Goal: Task Accomplishment & Management: Manage account settings

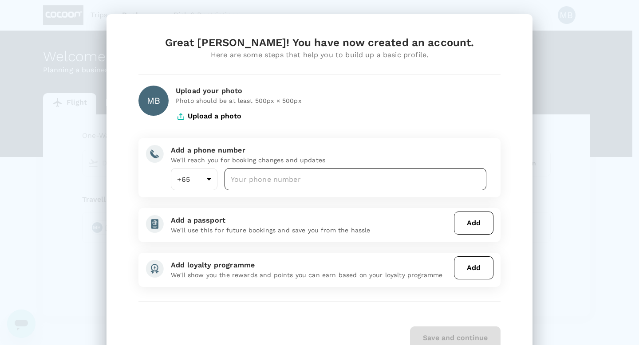
click at [251, 179] on input "number" at bounding box center [355, 179] width 262 height 22
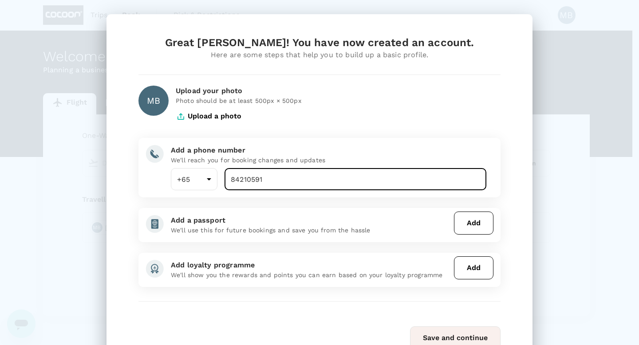
type input "84210591"
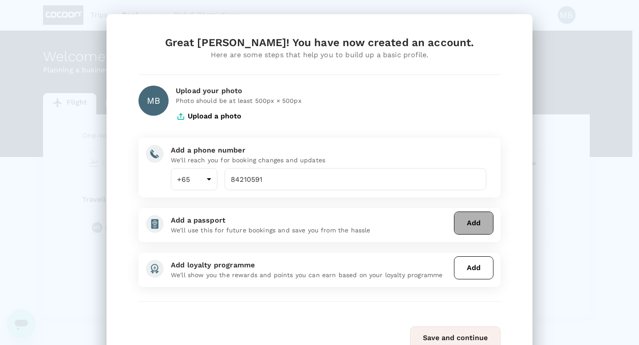
click at [465, 220] on button "Add" at bounding box center [473, 223] width 39 height 23
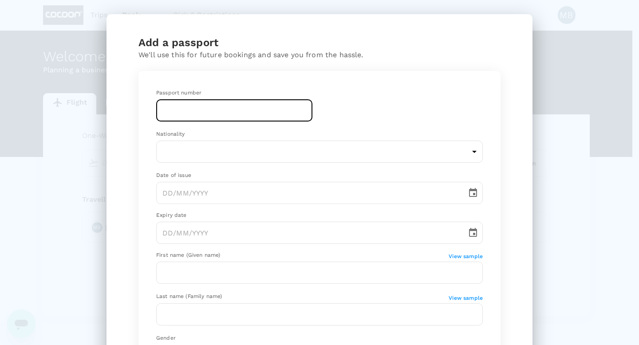
click at [194, 112] on input "text" at bounding box center [234, 110] width 156 height 22
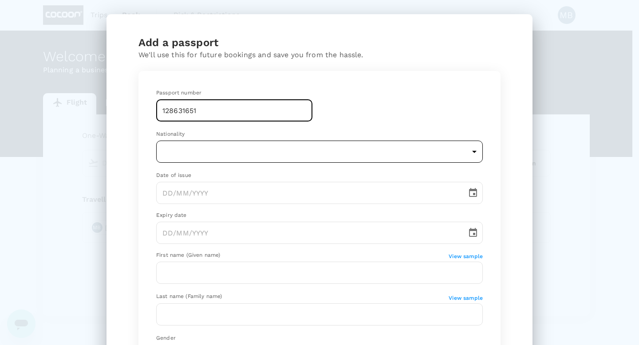
type input "128631651"
click at [251, 145] on body "Trips Book Risk & Restrictions MB Welcome , [PERSON_NAME] . Planning a business…" at bounding box center [319, 186] width 639 height 372
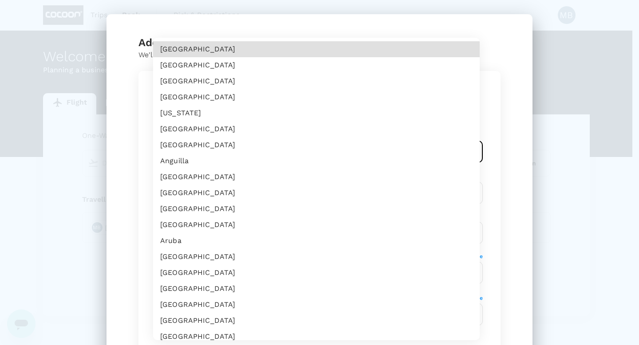
scroll to position [3516, 0]
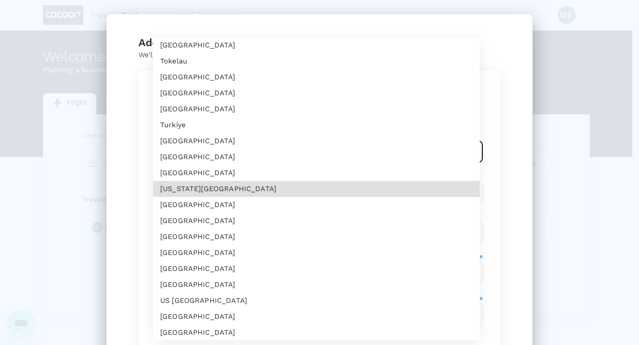
click at [203, 247] on li "[GEOGRAPHIC_DATA]" at bounding box center [316, 253] width 326 height 16
type input "GB"
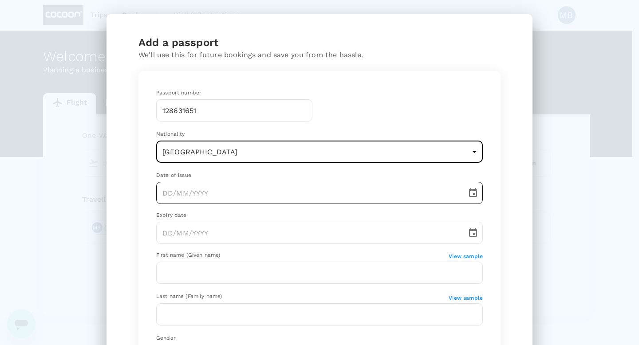
type input "DD/MM/YYYY"
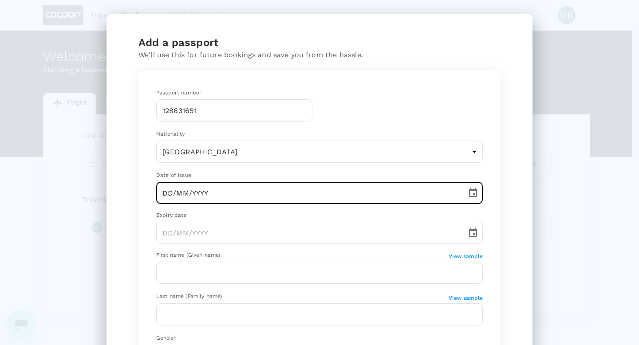
click at [211, 193] on input "DD/MM/YYYY" at bounding box center [308, 193] width 304 height 22
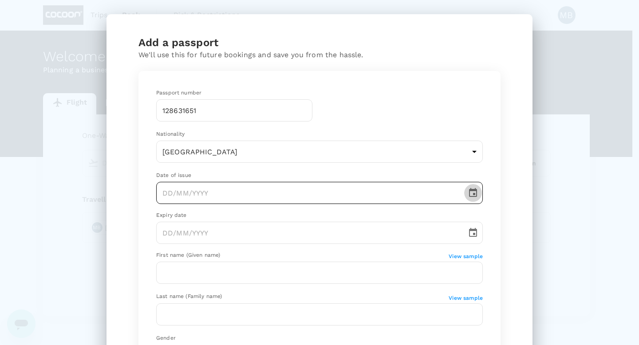
click at [469, 191] on icon "Choose date" at bounding box center [473, 192] width 8 height 9
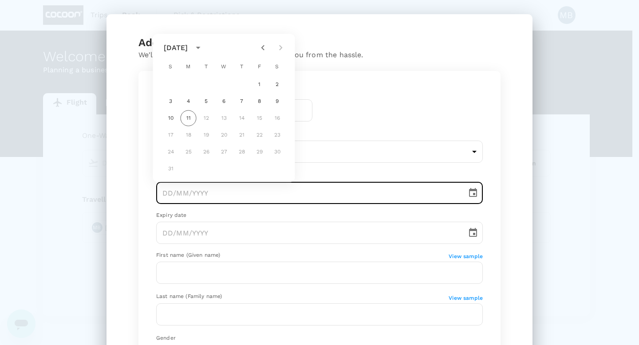
click at [200, 47] on icon "calendar view is open, switch to year view" at bounding box center [198, 48] width 4 height 2
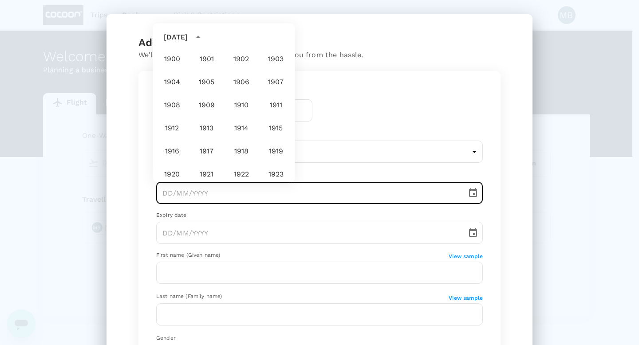
scroll to position [659, 0]
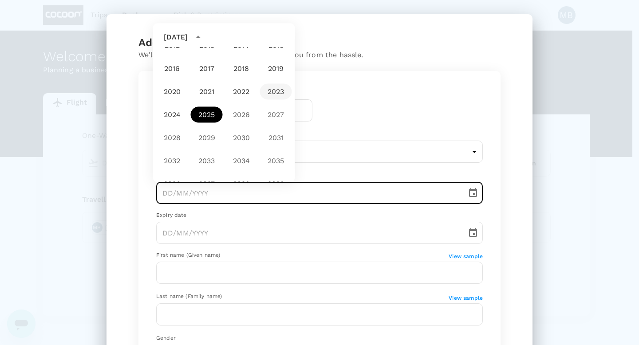
click at [270, 90] on button "2023" at bounding box center [276, 92] width 32 height 16
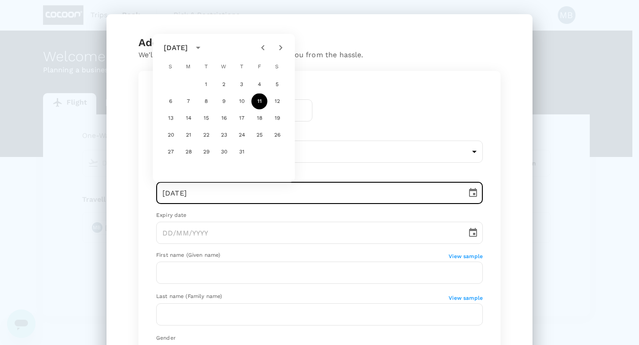
click at [280, 50] on icon "Next month" at bounding box center [280, 48] width 11 height 11
click at [188, 100] on button "4" at bounding box center [188, 102] width 16 height 16
type input "[DATE]"
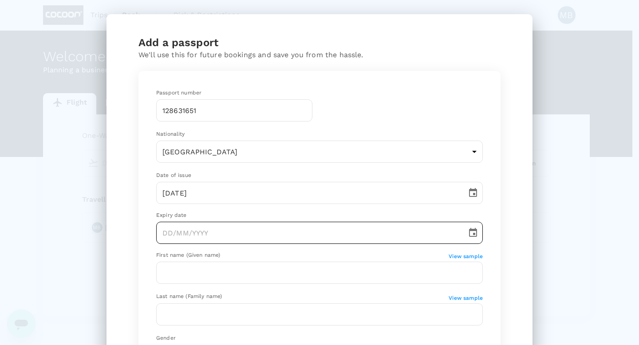
click at [467, 234] on icon "Choose date" at bounding box center [472, 232] width 11 height 11
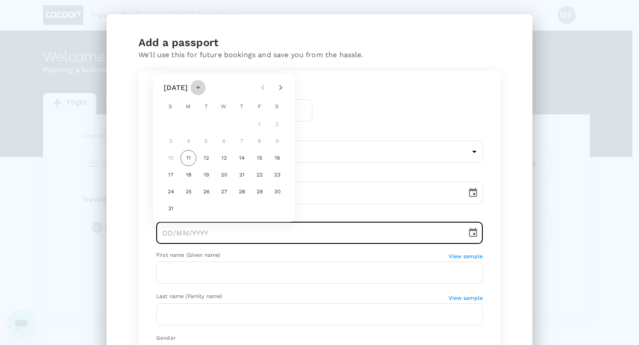
click at [203, 86] on icon "calendar view is open, switch to year view" at bounding box center [197, 87] width 11 height 11
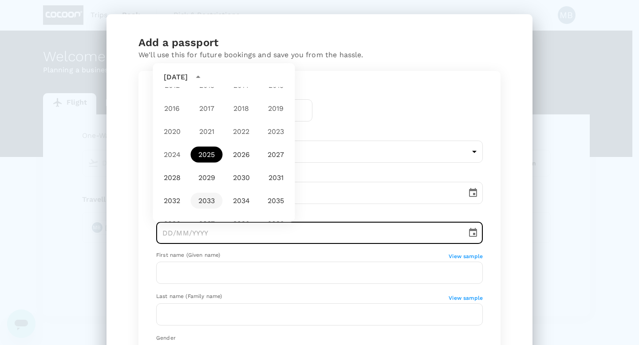
click at [210, 199] on button "2033" at bounding box center [207, 201] width 32 height 16
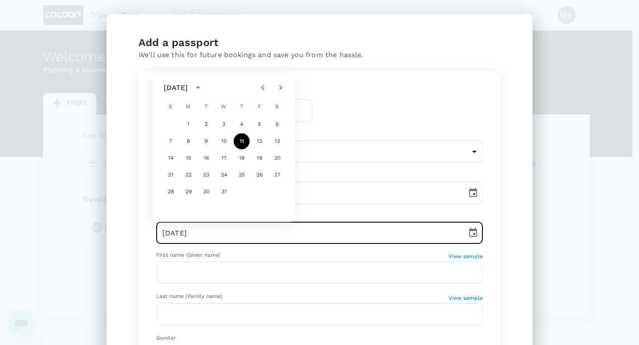
click at [281, 90] on icon "Next month" at bounding box center [280, 87] width 11 height 11
click at [173, 141] on button "4" at bounding box center [171, 141] width 16 height 16
type input "[DATE]"
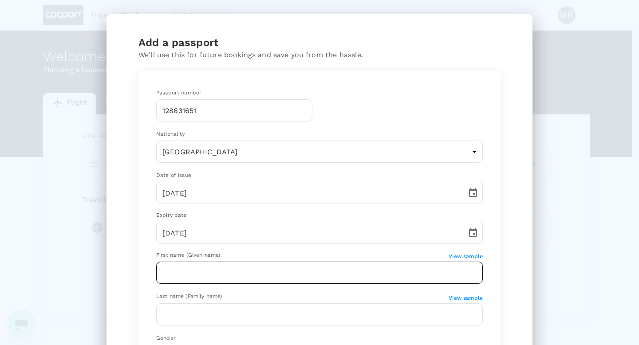
click at [225, 269] on input "text" at bounding box center [319, 273] width 326 height 22
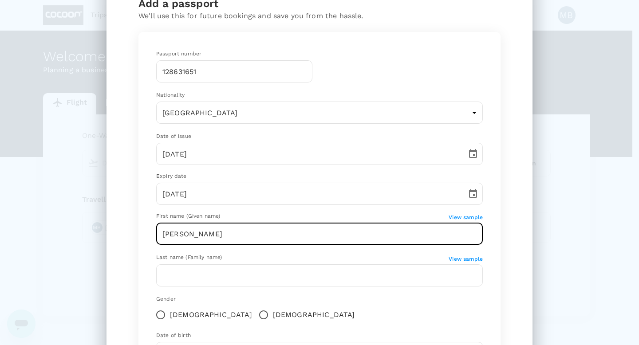
scroll to position [45, 0]
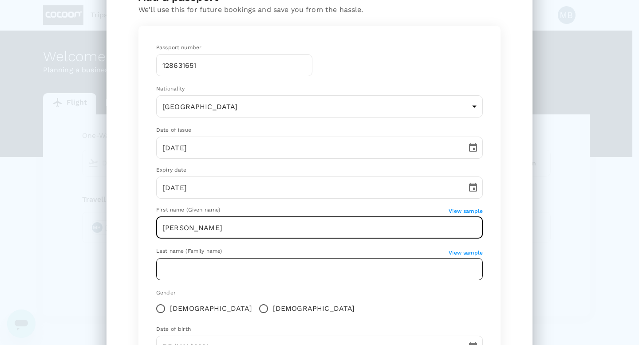
type input "[PERSON_NAME]"
click at [187, 275] on input "text" at bounding box center [319, 269] width 326 height 22
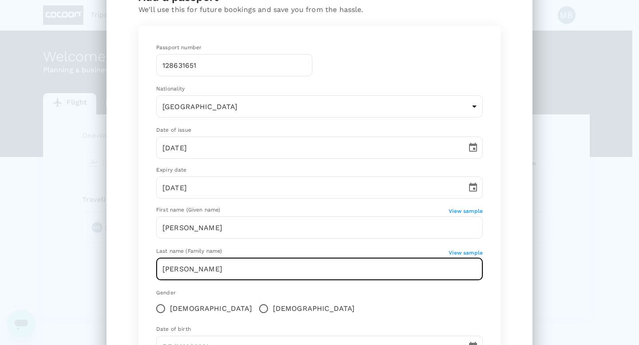
type input "[PERSON_NAME]"
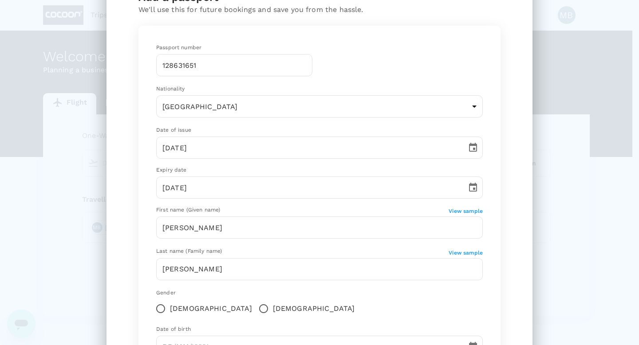
click at [359, 292] on div "Gender" at bounding box center [319, 293] width 326 height 9
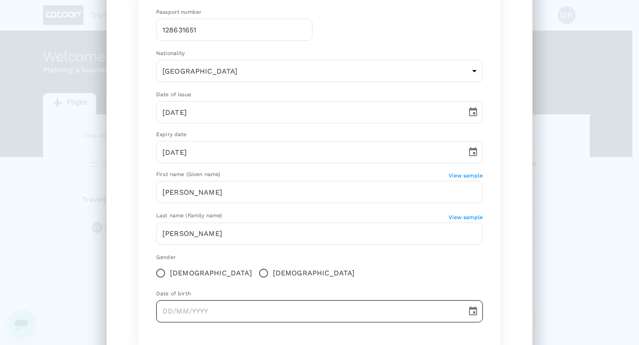
scroll to position [99, 0]
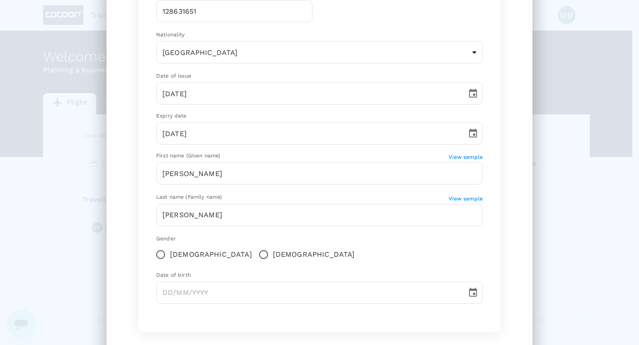
click at [254, 251] on input "[DEMOGRAPHIC_DATA]" at bounding box center [263, 254] width 19 height 19
radio input "true"
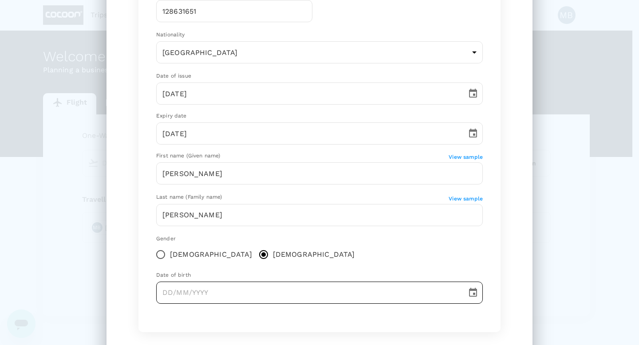
click at [467, 294] on icon "Choose date" at bounding box center [472, 292] width 11 height 11
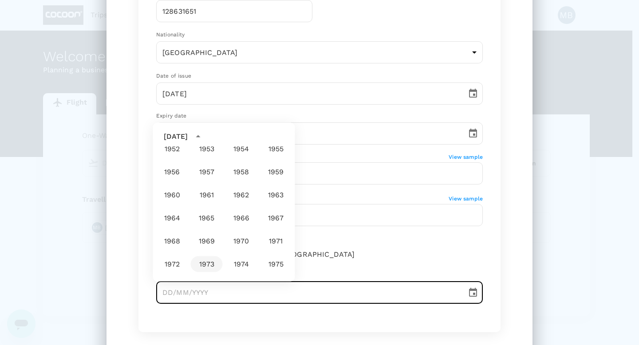
scroll to position [395, 0]
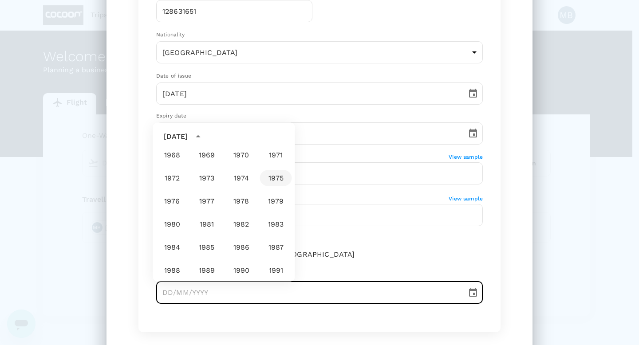
click at [266, 176] on button "1975" at bounding box center [276, 178] width 32 height 16
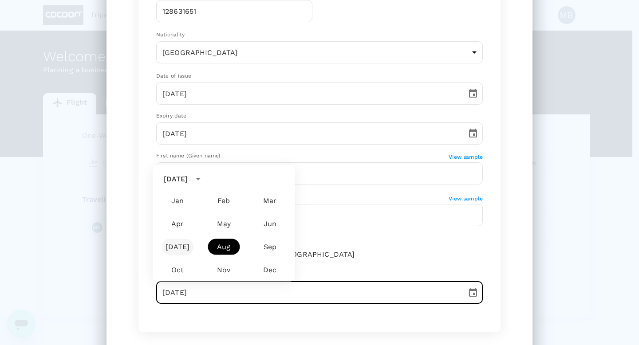
click at [184, 248] on button "[DATE]" at bounding box center [177, 247] width 32 height 16
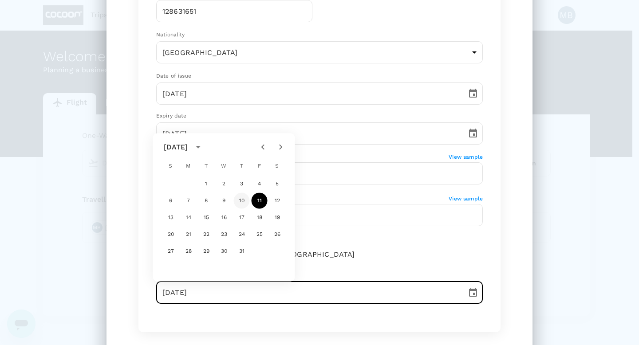
click at [240, 204] on button "10" at bounding box center [242, 201] width 16 height 16
type input "[DATE]"
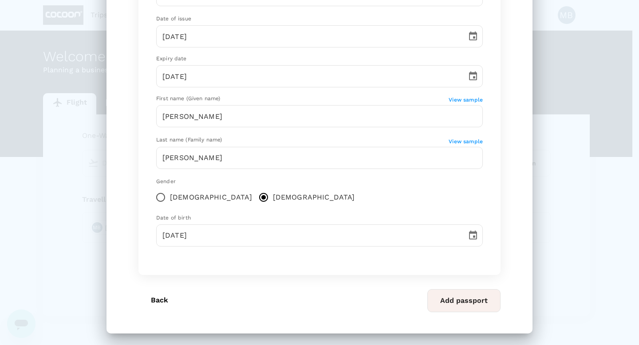
scroll to position [159, 0]
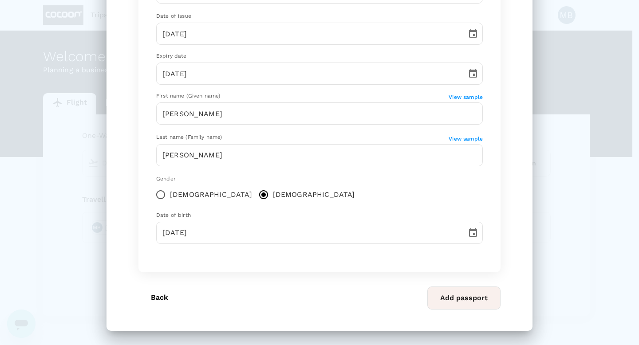
click at [453, 297] on button "Add passport" at bounding box center [463, 297] width 73 height 23
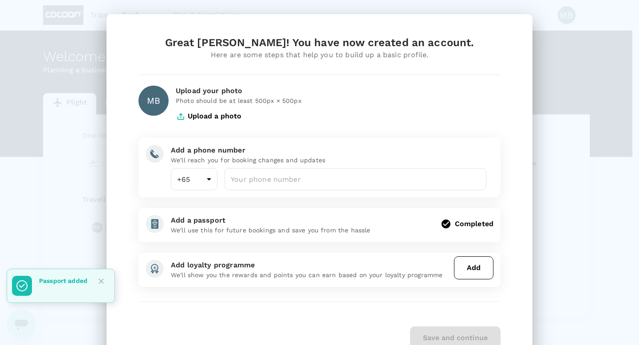
scroll to position [0, 0]
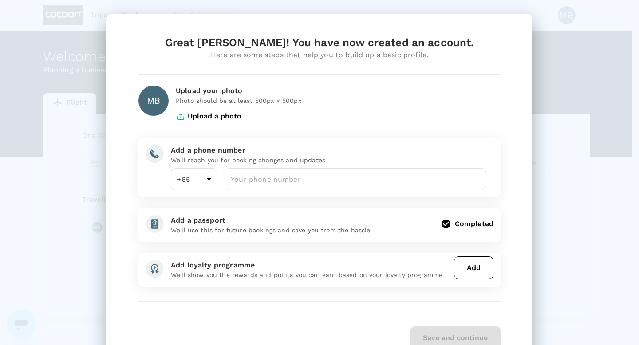
click at [204, 117] on button "Upload a photo" at bounding box center [209, 116] width 66 height 22
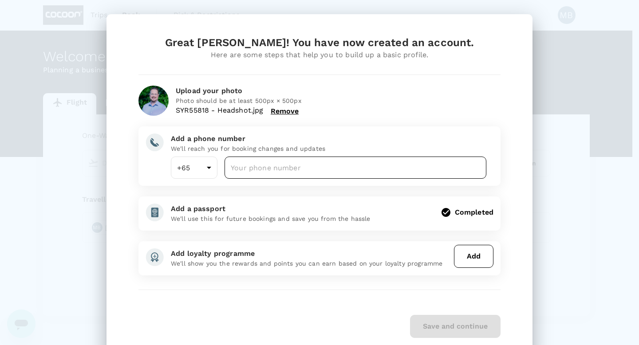
click at [263, 169] on input "number" at bounding box center [355, 168] width 262 height 22
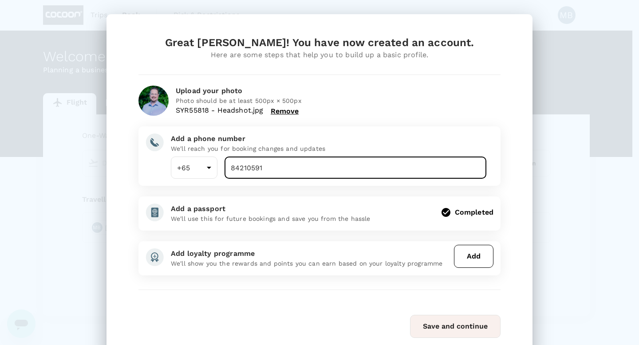
type input "84210591"
click at [462, 256] on button "Add" at bounding box center [473, 256] width 39 height 23
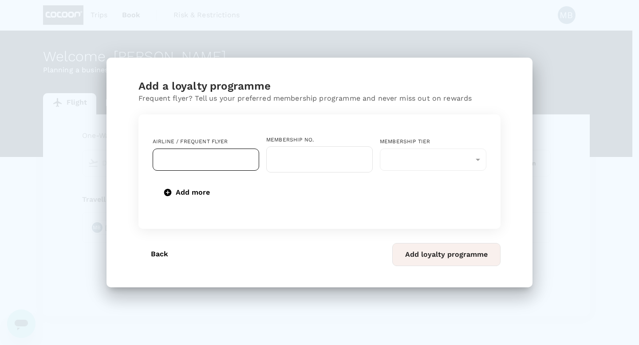
click at [193, 160] on input "text" at bounding box center [199, 159] width 85 height 17
click at [179, 196] on li "Singapore Airlines PPS Club/ KrisFlyer" at bounding box center [206, 187] width 106 height 27
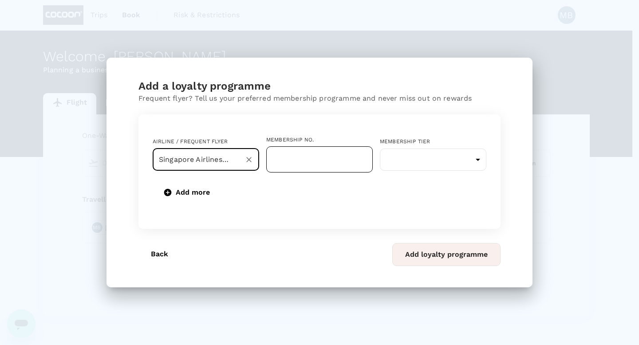
type input "Singapore Airlines PPS Club/ KrisFlyer"
click at [329, 166] on input "text" at bounding box center [319, 159] width 106 height 26
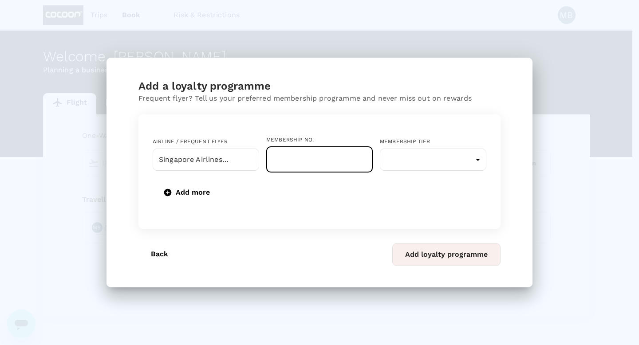
paste input "8791109555"
type input "8791109555"
click at [407, 161] on body "Trips Book Risk & Restrictions MB Welcome , [PERSON_NAME] . Planning a business…" at bounding box center [319, 186] width 639 height 372
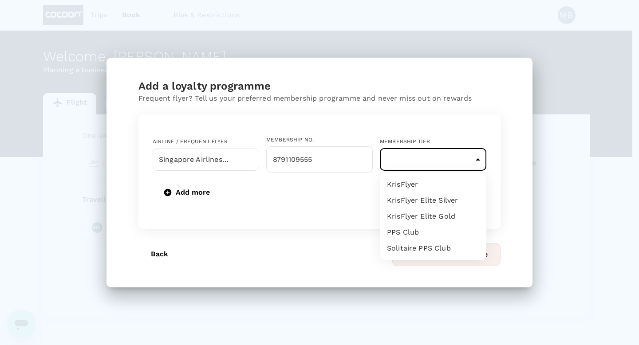
click at [401, 228] on li "PPS Club" at bounding box center [433, 232] width 106 height 16
type input "24"
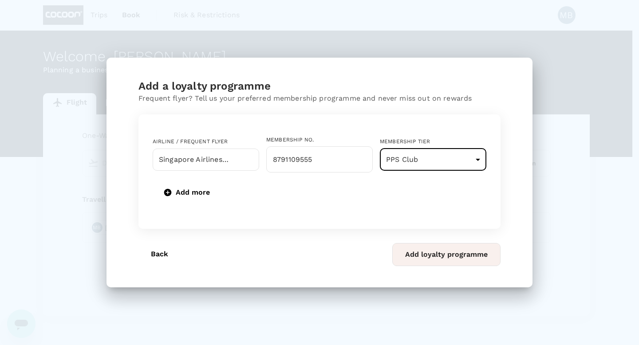
click at [433, 254] on button "Add loyalty programme" at bounding box center [446, 254] width 108 height 23
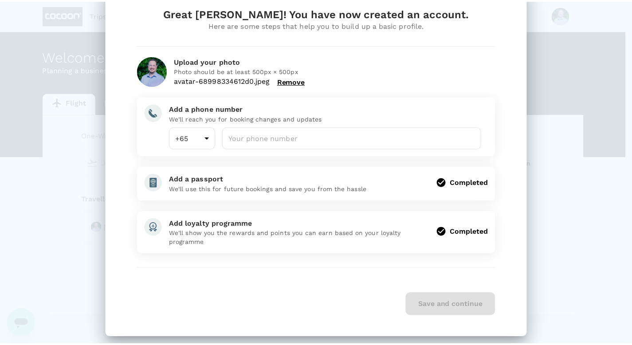
scroll to position [37, 0]
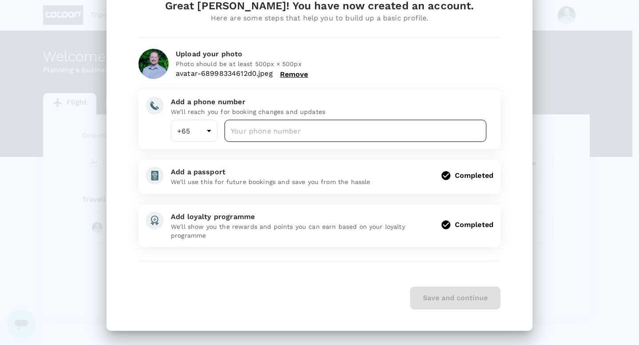
click at [297, 134] on input "number" at bounding box center [355, 131] width 262 height 22
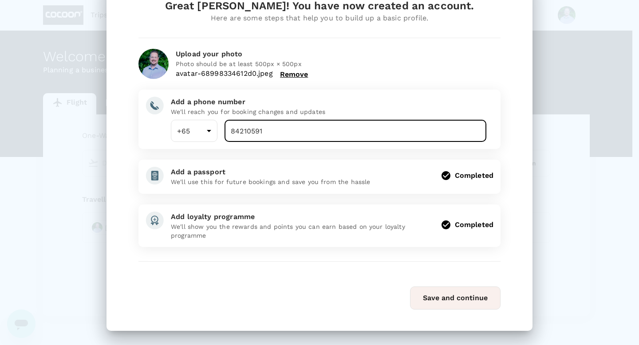
type input "84210591"
click at [435, 294] on button "Save and continue" at bounding box center [455, 297] width 90 height 23
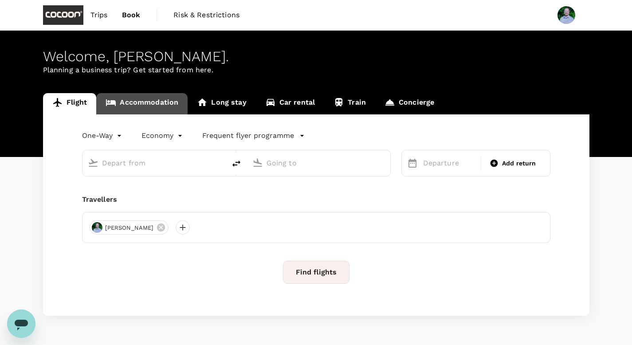
click at [163, 106] on link "Accommodation" at bounding box center [141, 103] width 91 height 21
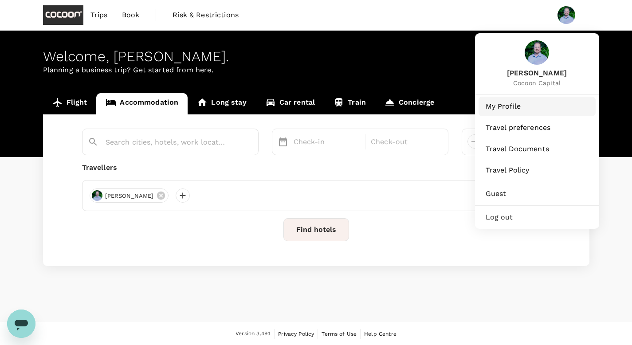
click at [510, 102] on span "My Profile" at bounding box center [537, 106] width 103 height 11
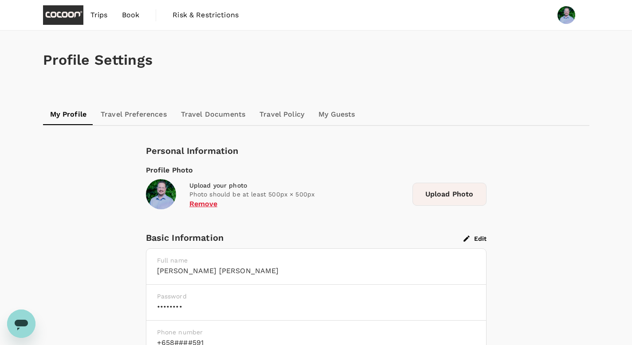
click at [142, 118] on link "Travel Preferences" at bounding box center [134, 114] width 80 height 21
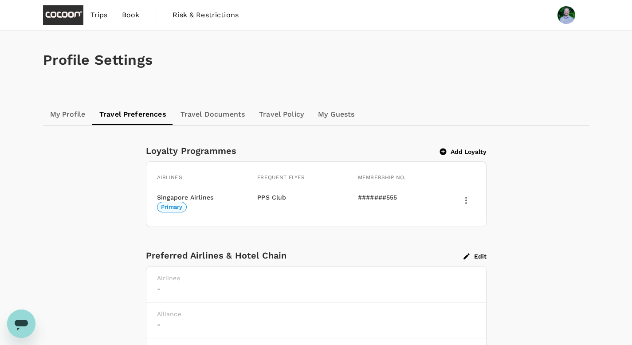
click at [459, 150] on button "Add Loyalty" at bounding box center [463, 152] width 47 height 8
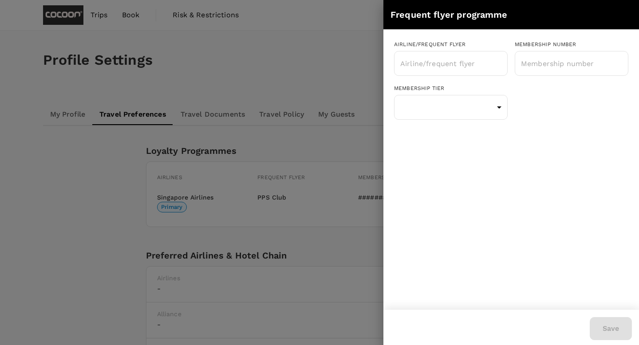
click at [337, 67] on div at bounding box center [319, 172] width 639 height 345
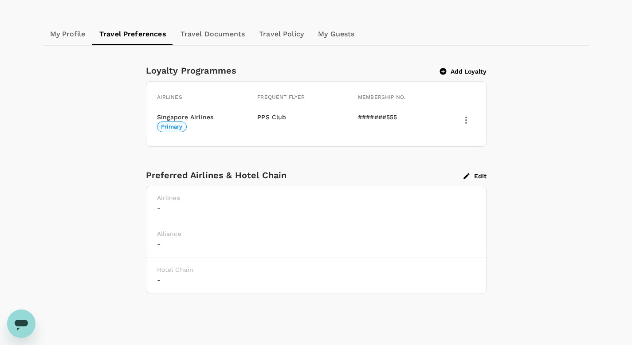
scroll to position [90, 0]
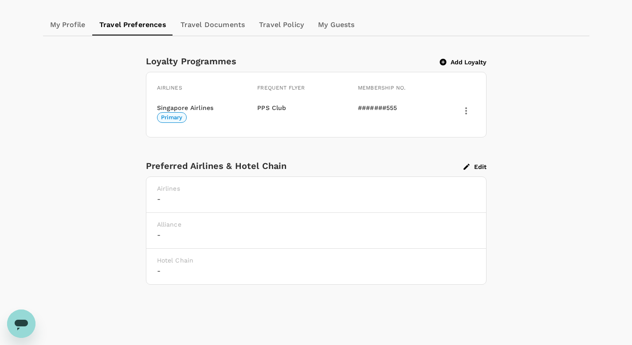
click at [465, 61] on button "Add Loyalty" at bounding box center [463, 62] width 47 height 8
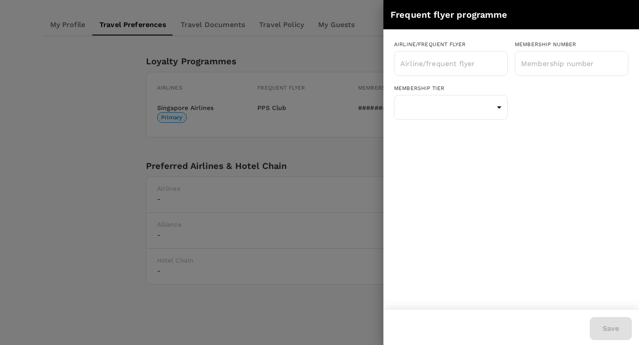
click at [357, 57] on div at bounding box center [319, 172] width 639 height 345
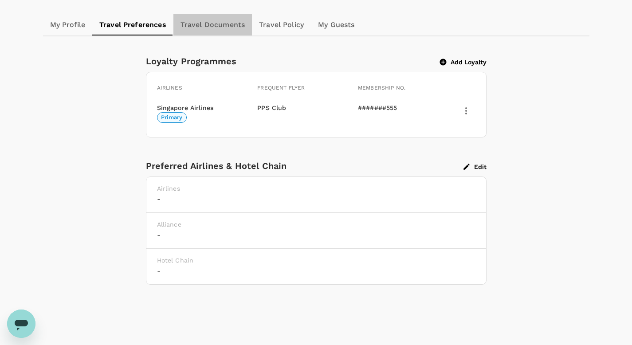
click at [222, 26] on link "Travel Documents" at bounding box center [212, 24] width 78 height 21
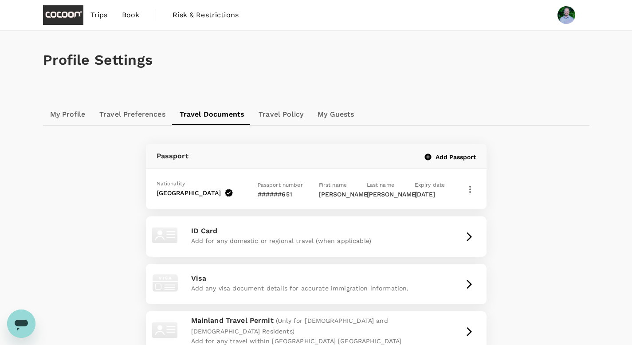
click at [141, 117] on link "Travel Preferences" at bounding box center [132, 114] width 80 height 21
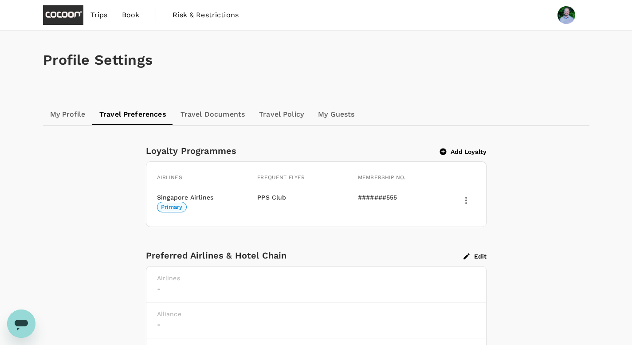
click at [58, 113] on link "My Profile" at bounding box center [68, 114] width 50 height 21
